Goal: Task Accomplishment & Management: Use online tool/utility

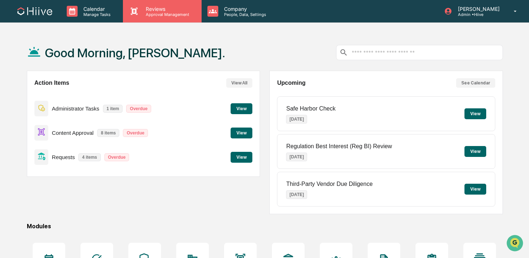
click at [142, 12] on p "Approval Management" at bounding box center [166, 14] width 53 height 5
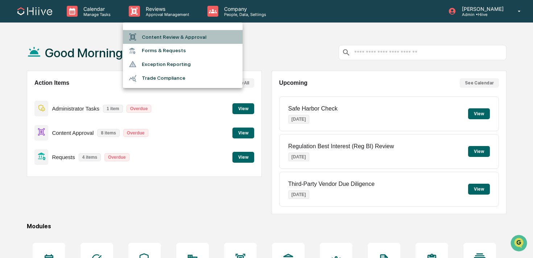
click at [145, 35] on li "Content Review & Approval" at bounding box center [183, 37] width 120 height 14
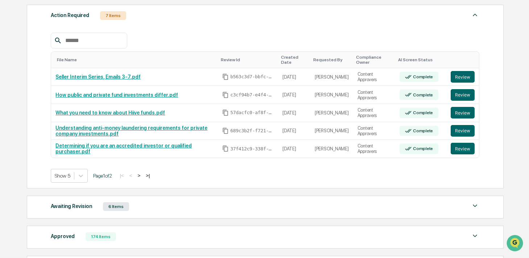
scroll to position [107, 0]
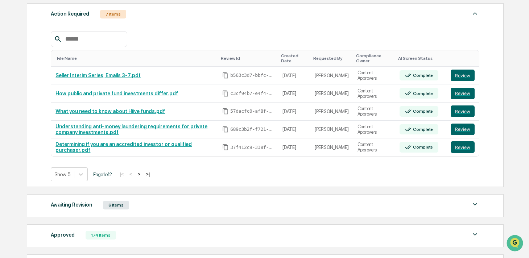
click at [142, 175] on button ">" at bounding box center [138, 174] width 7 height 6
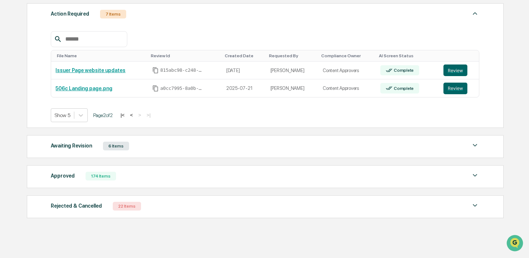
click at [135, 115] on button "<" at bounding box center [131, 115] width 7 height 6
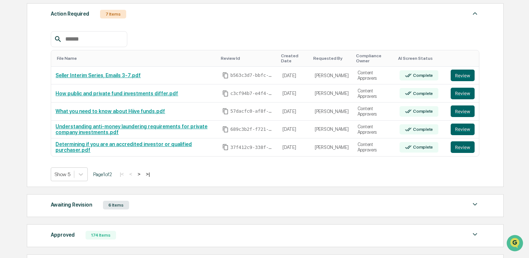
click at [142, 175] on button ">" at bounding box center [138, 174] width 7 height 6
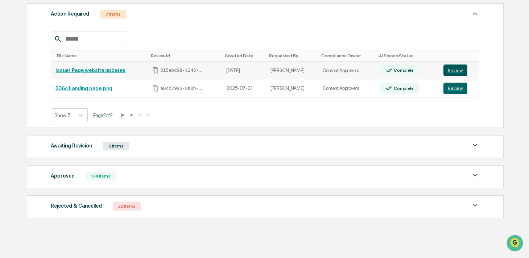
click at [453, 71] on button "Review" at bounding box center [455, 71] width 24 height 12
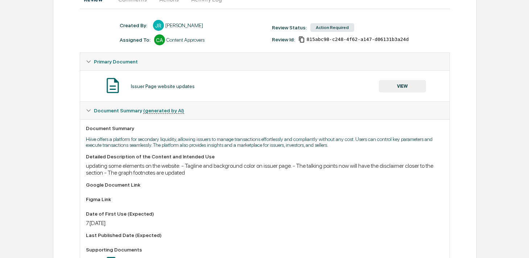
click at [385, 82] on button "VIEW" at bounding box center [402, 86] width 47 height 12
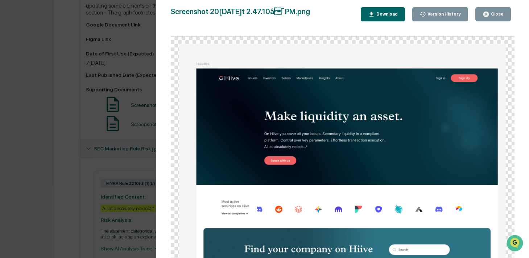
scroll to position [281, 0]
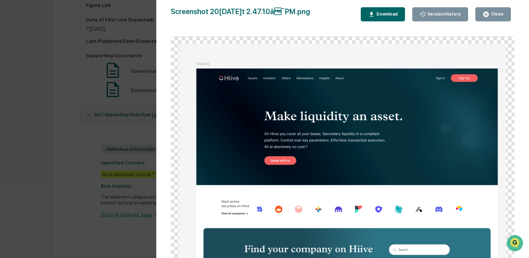
click at [488, 16] on icon "button" at bounding box center [485, 14] width 5 height 5
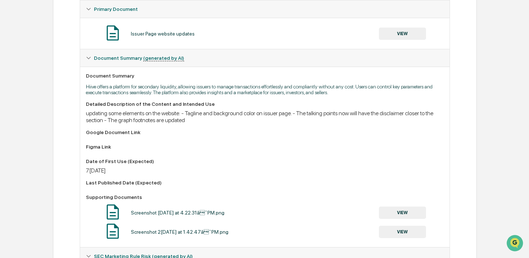
scroll to position [112, 0]
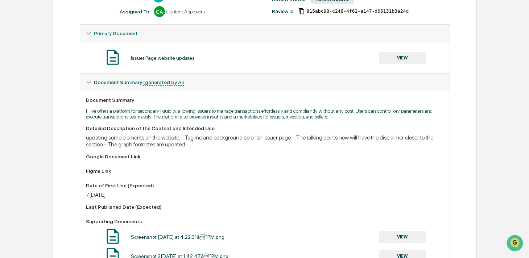
click at [399, 58] on button "VIEW" at bounding box center [402, 58] width 47 height 12
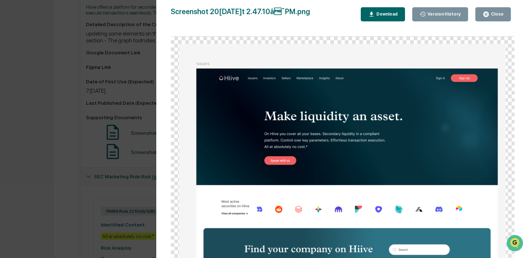
scroll to position [281, 0]
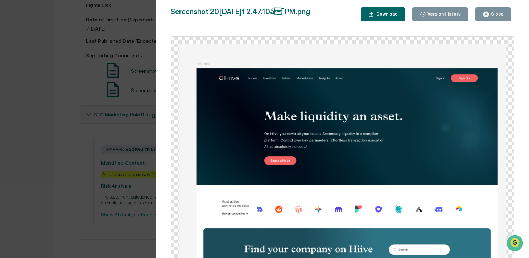
click at [487, 14] on icon "button" at bounding box center [485, 14] width 5 height 5
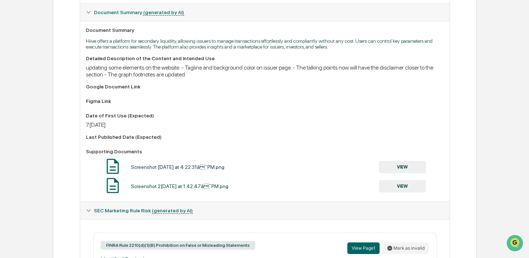
scroll to position [162, 0]
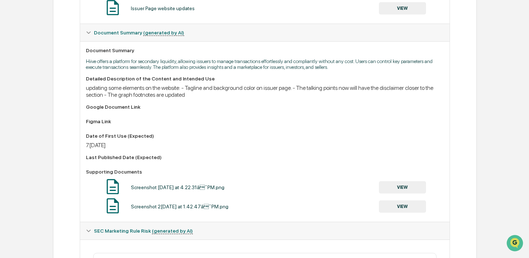
click at [398, 186] on button "VIEW" at bounding box center [402, 187] width 47 height 12
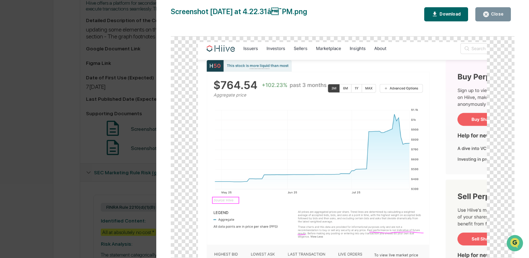
scroll to position [228, 0]
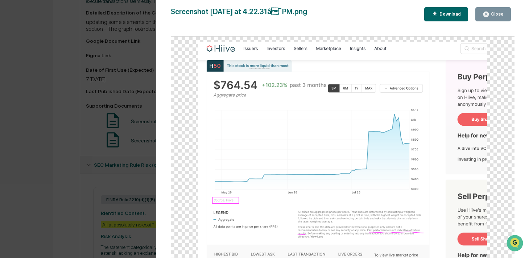
click at [490, 17] on div "Close" at bounding box center [492, 14] width 21 height 7
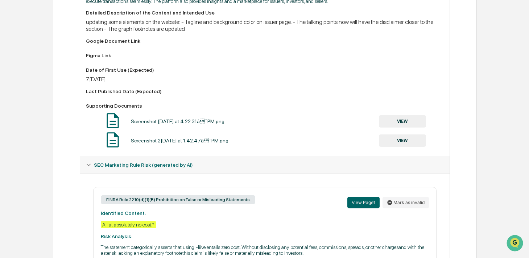
click at [400, 141] on button "VIEW" at bounding box center [402, 140] width 47 height 12
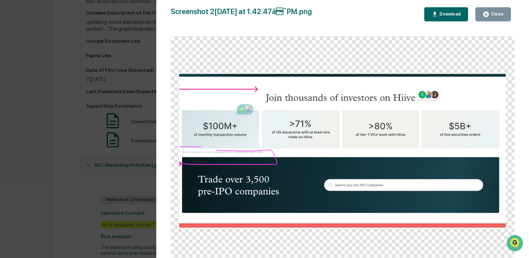
click at [490, 14] on div "Close" at bounding box center [496, 14] width 14 height 5
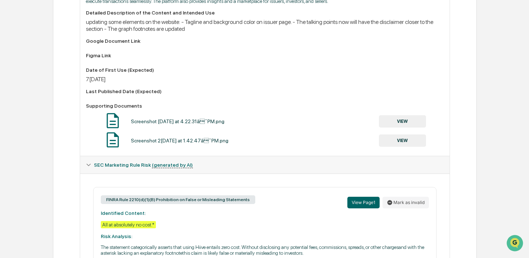
click at [395, 147] on button "VIEW" at bounding box center [402, 140] width 47 height 12
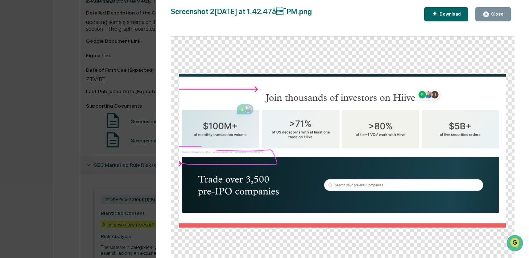
scroll to position [240, 0]
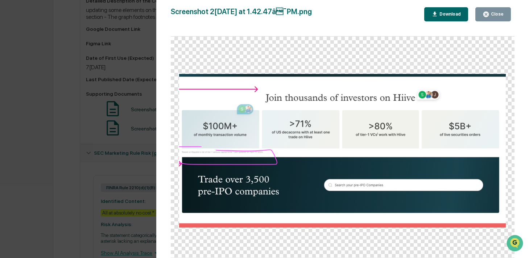
click at [489, 18] on button "Close" at bounding box center [493, 14] width 36 height 14
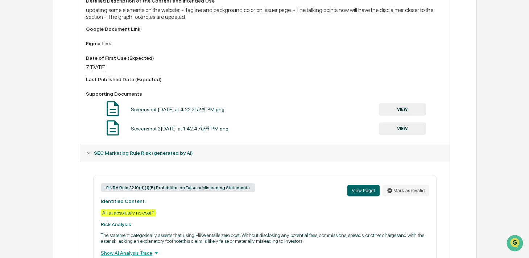
click at [394, 112] on button "VIEW" at bounding box center [402, 109] width 47 height 12
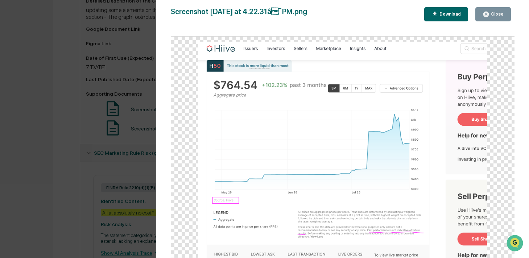
click at [485, 17] on icon "button" at bounding box center [485, 14] width 5 height 5
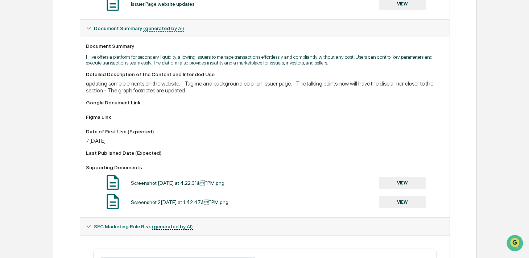
scroll to position [119, 0]
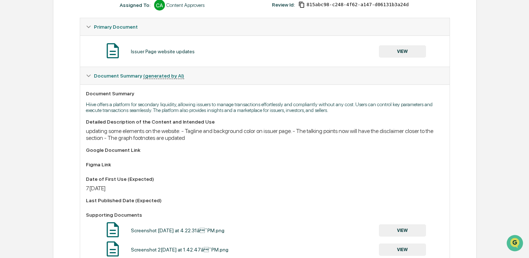
click at [394, 52] on button "VIEW" at bounding box center [402, 51] width 47 height 12
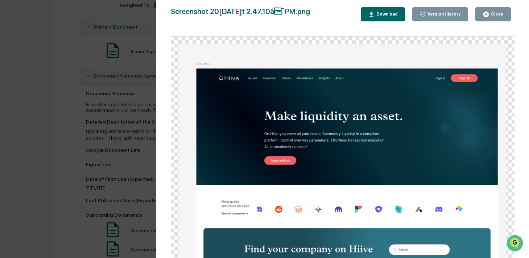
click at [486, 16] on icon "button" at bounding box center [485, 14] width 5 height 5
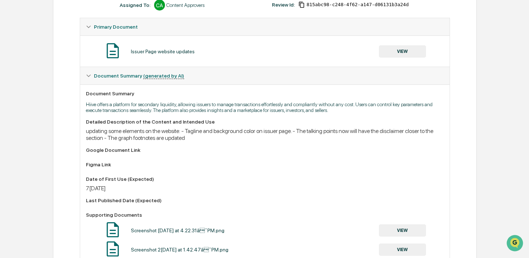
click at [397, 44] on div "Issuer Page website updates VIEW" at bounding box center [265, 51] width 358 height 19
click at [393, 50] on button "VIEW" at bounding box center [402, 51] width 47 height 12
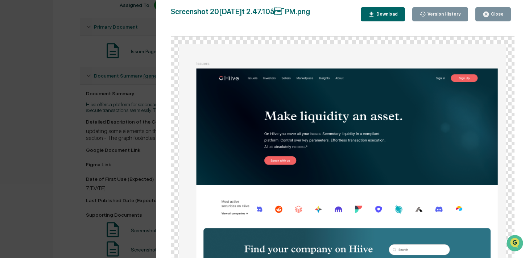
click at [493, 16] on div "Close" at bounding box center [496, 14] width 14 height 5
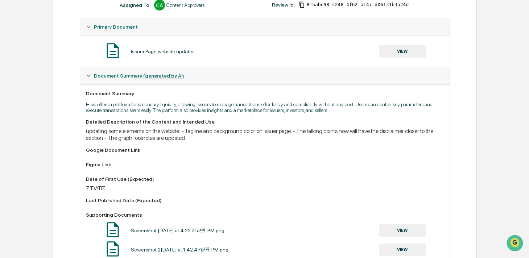
scroll to position [0, 0]
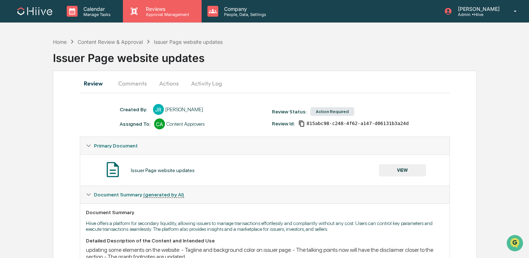
click at [158, 11] on p "Reviews" at bounding box center [166, 9] width 53 height 6
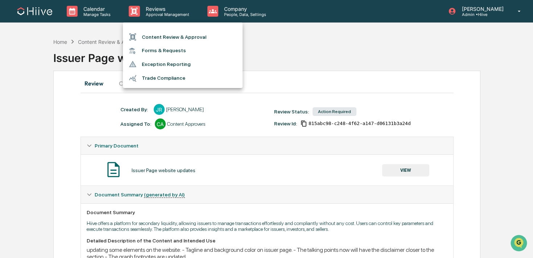
click at [158, 36] on li "Content Review & Approval" at bounding box center [183, 37] width 120 height 14
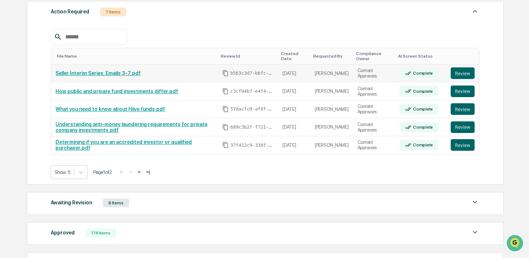
scroll to position [178, 0]
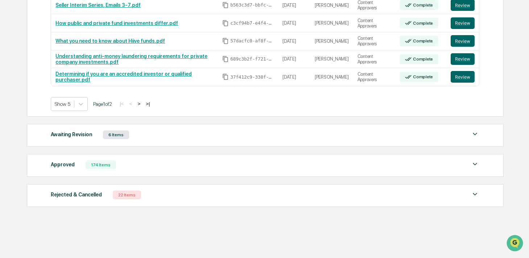
click at [170, 161] on div "Approved 174 Items" at bounding box center [265, 165] width 428 height 10
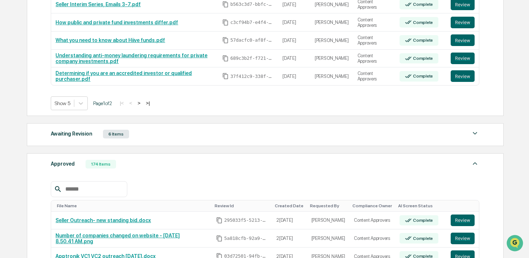
click at [107, 192] on input "text" at bounding box center [93, 188] width 62 height 9
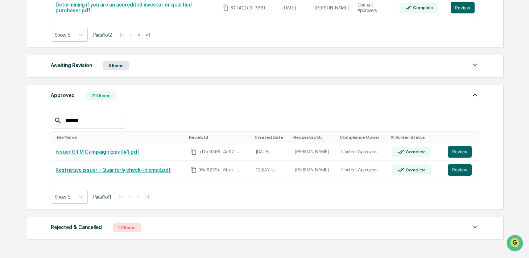
scroll to position [248, 0]
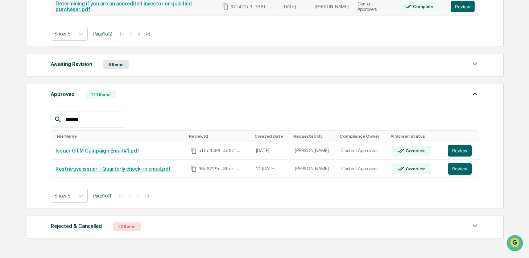
type input "******"
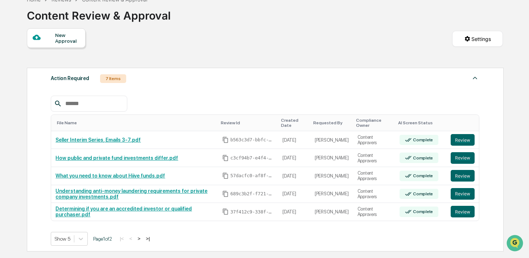
scroll to position [42, 0]
click at [142, 240] on button ">" at bounding box center [138, 239] width 7 height 6
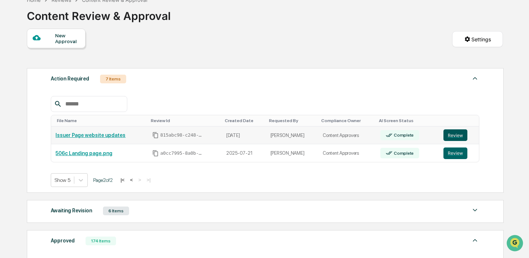
click at [445, 131] on button "Review" at bounding box center [455, 135] width 24 height 12
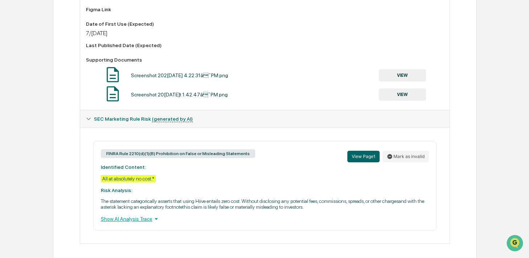
click at [397, 77] on button "VIEW" at bounding box center [402, 75] width 47 height 12
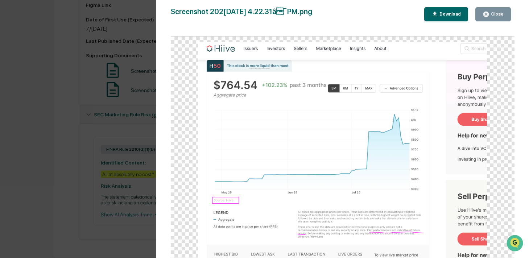
scroll to position [281, 0]
click at [146, 129] on div "Version History [DATE] 08:12 PM [PERSON_NAME] Screenshot [DATE] at 4.22.31â¯PM…" at bounding box center [264, 129] width 529 height 258
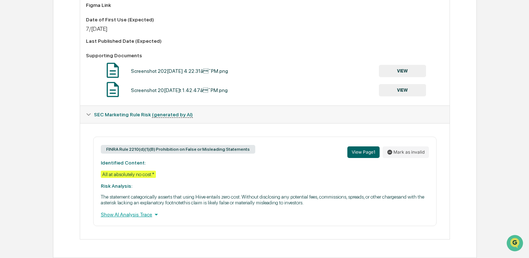
click at [385, 94] on button "VIEW" at bounding box center [402, 90] width 47 height 12
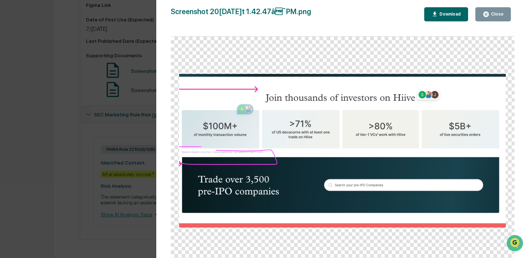
click at [478, 13] on button "Close" at bounding box center [493, 14] width 36 height 14
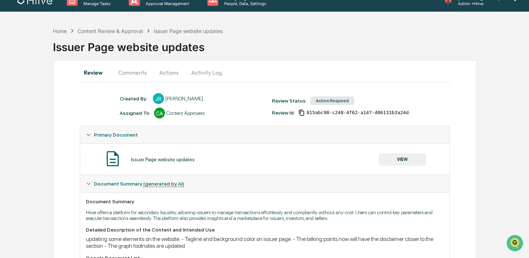
scroll to position [0, 0]
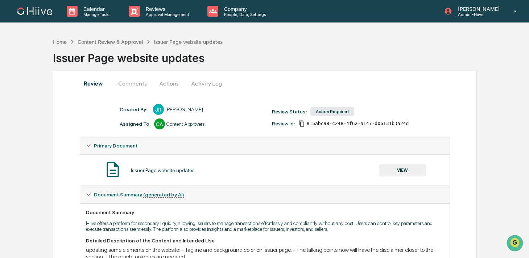
click at [191, 83] on button "Activity Log" at bounding box center [206, 83] width 42 height 17
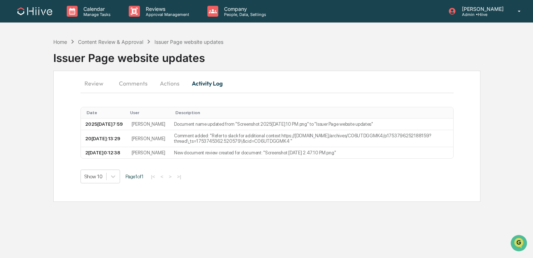
click at [104, 83] on button "Review" at bounding box center [96, 83] width 33 height 17
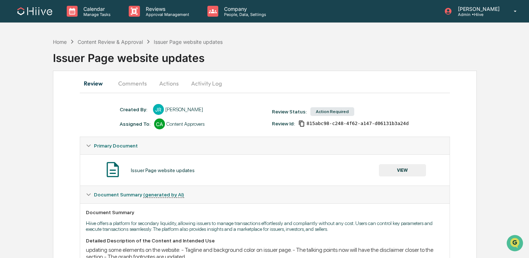
click at [304, 124] on icon "Copy Id" at bounding box center [301, 124] width 5 height 6
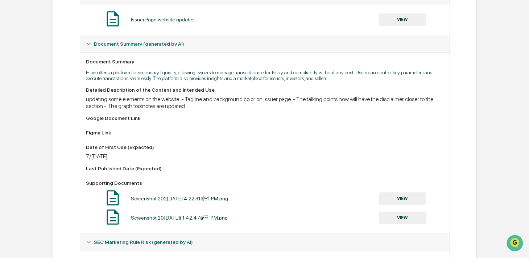
click at [390, 199] on button "VIEW" at bounding box center [402, 198] width 47 height 12
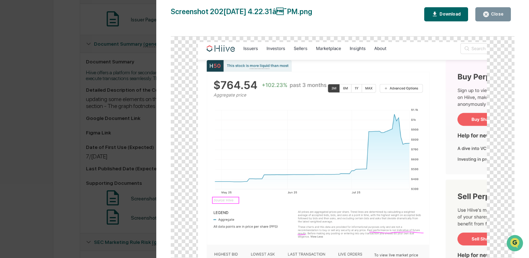
click at [140, 152] on div "Version History [DATE] 08:12 PM [PERSON_NAME] Screenshot [DATE] at 4.22.31â¯PM…" at bounding box center [264, 129] width 529 height 258
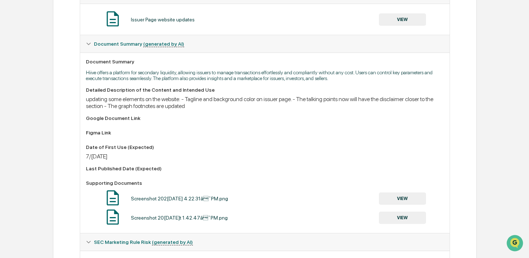
click at [399, 223] on button "VIEW" at bounding box center [402, 218] width 47 height 12
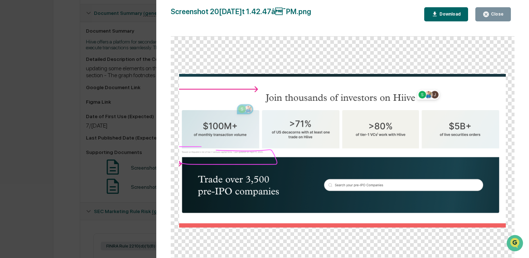
scroll to position [182, 0]
click at [132, 67] on div "Version History 0[DATE]8:12 PM[PERSON_NAME] Screenshot 2[DATE] at 1.42.47â¯PM.…" at bounding box center [264, 129] width 529 height 258
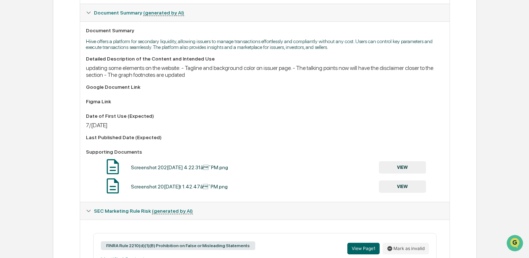
click at [410, 167] on button "VIEW" at bounding box center [402, 167] width 47 height 12
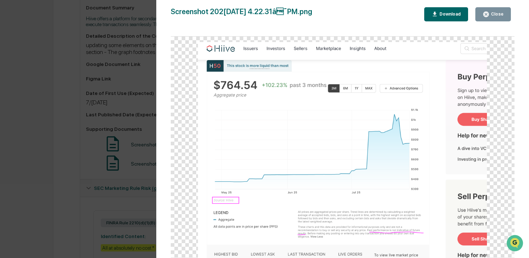
scroll to position [207, 0]
click at [492, 17] on div "Close" at bounding box center [492, 14] width 21 height 7
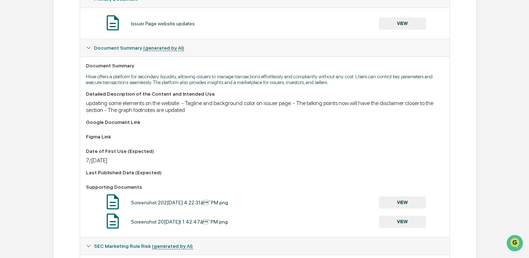
scroll to position [147, 0]
